Goal: Navigation & Orientation: Understand site structure

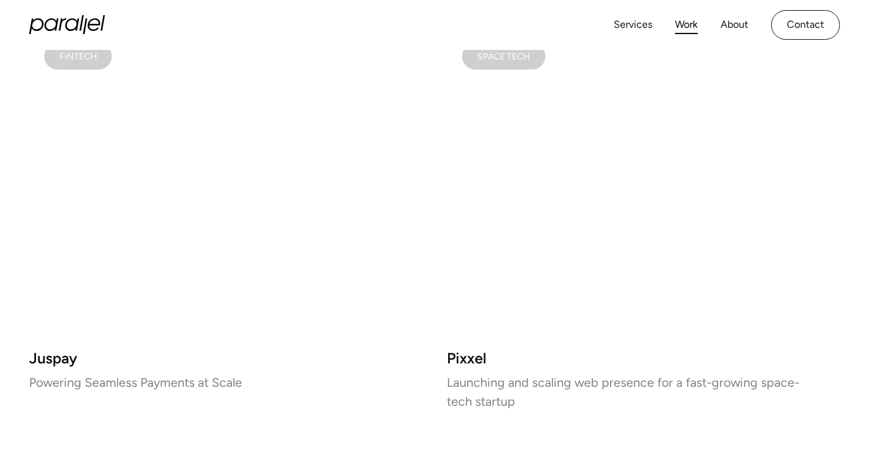
scroll to position [1052, 0]
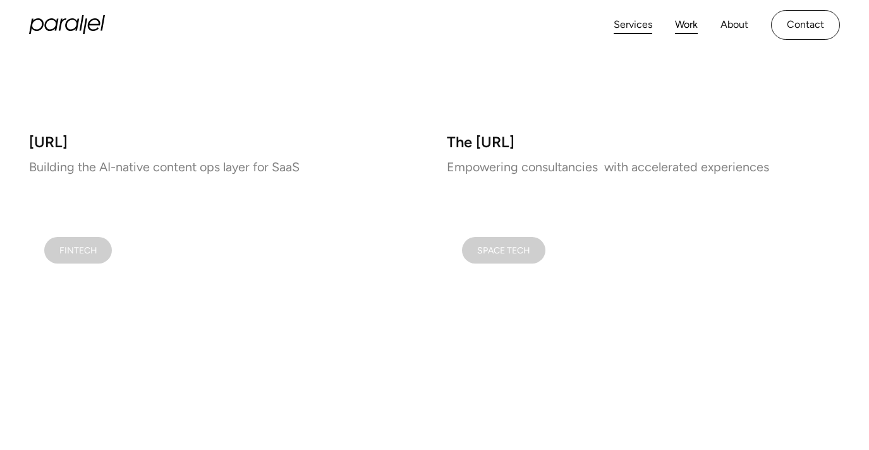
click at [629, 24] on link "Services" at bounding box center [632, 25] width 39 height 18
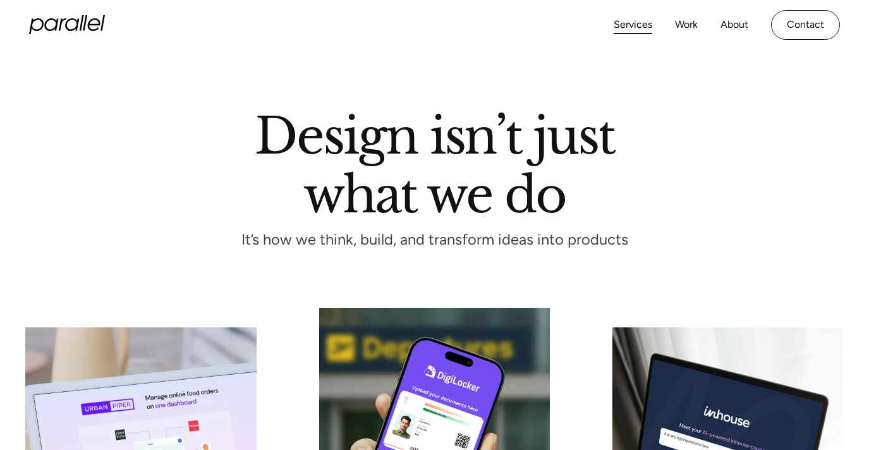
click at [40, 24] on icon "home" at bounding box center [67, 24] width 76 height 19
